Goal: Transaction & Acquisition: Book appointment/travel/reservation

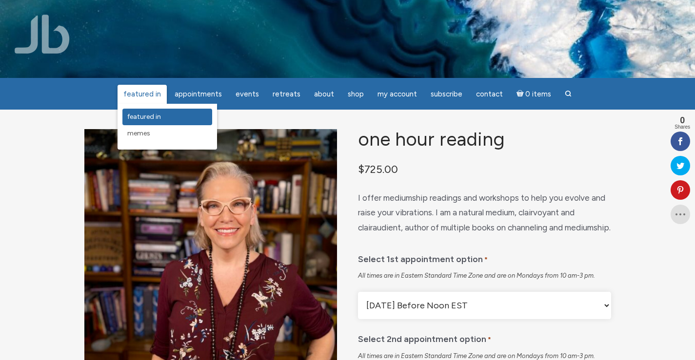
click at [145, 113] on span "featured in" at bounding box center [144, 117] width 34 height 8
